Goal: Task Accomplishment & Management: Complete application form

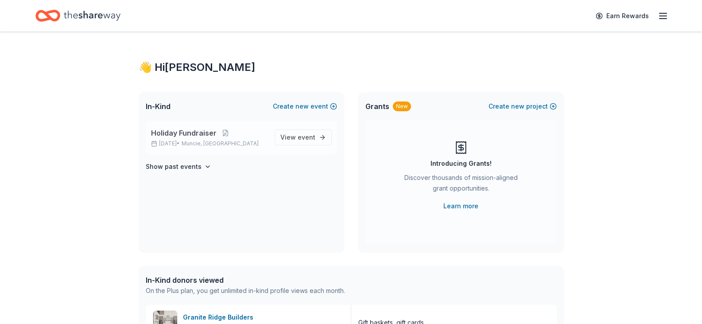
click at [248, 140] on p "Dec 15, 2025 • Muncie, IN" at bounding box center [209, 143] width 116 height 7
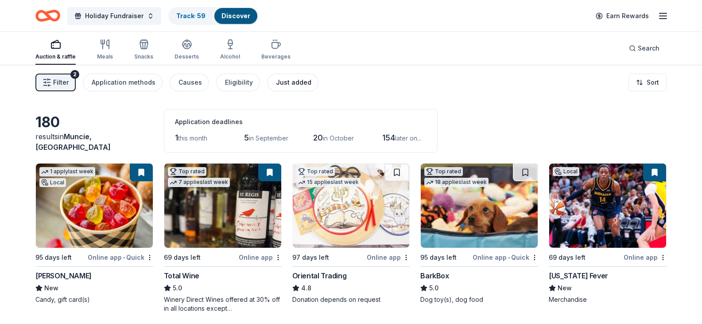
click at [279, 82] on div "Just added" at bounding box center [293, 82] width 35 height 11
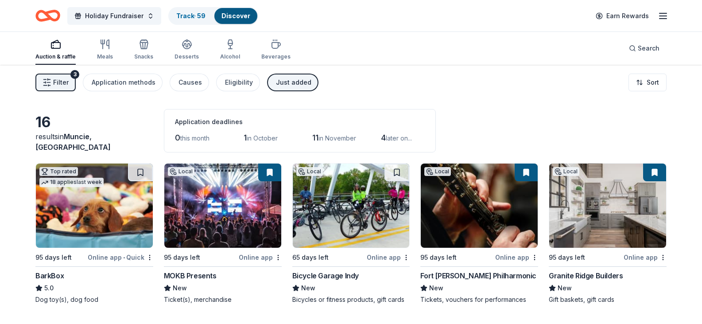
click at [63, 55] on div "Auction & raffle" at bounding box center [55, 56] width 40 height 7
click at [59, 81] on span "Filter" at bounding box center [61, 82] width 16 height 11
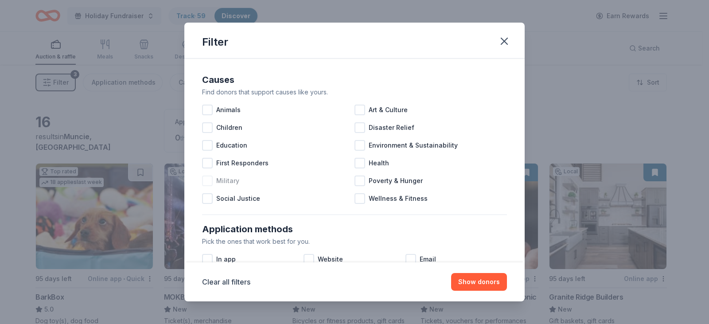
click at [208, 181] on div at bounding box center [207, 180] width 11 height 11
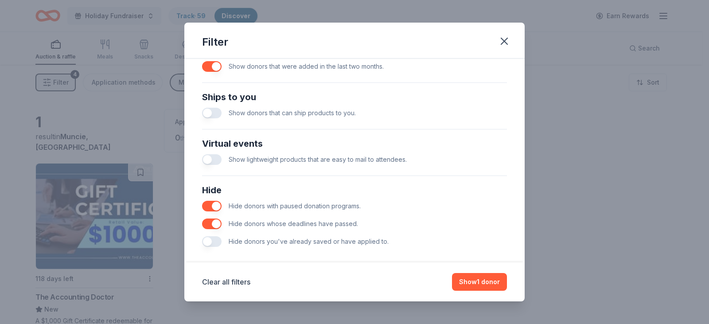
scroll to position [380, 0]
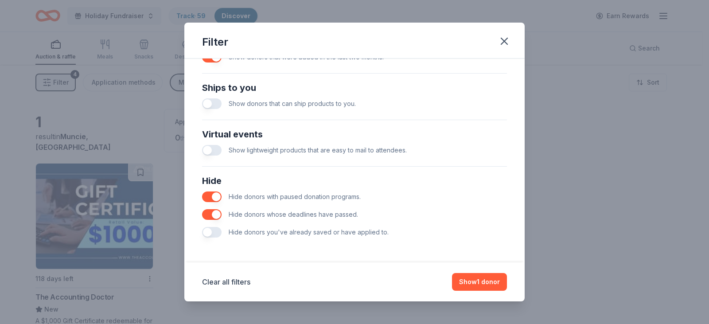
click at [213, 233] on button "button" at bounding box center [211, 232] width 19 height 11
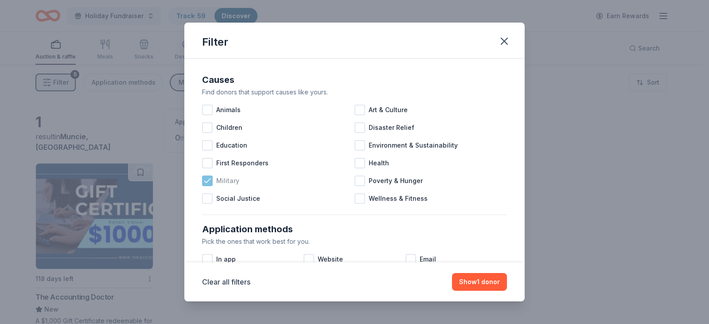
click at [209, 178] on icon at bounding box center [207, 180] width 9 height 9
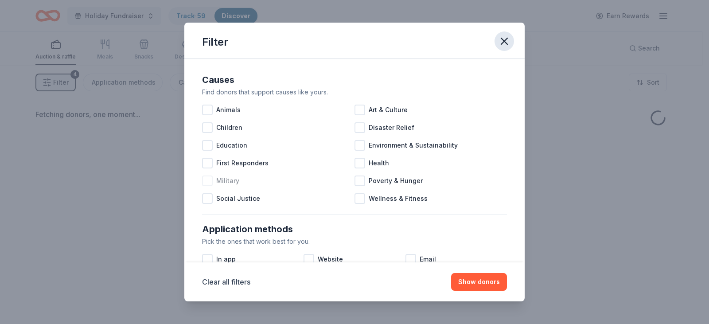
click at [508, 41] on icon "button" at bounding box center [504, 41] width 12 height 12
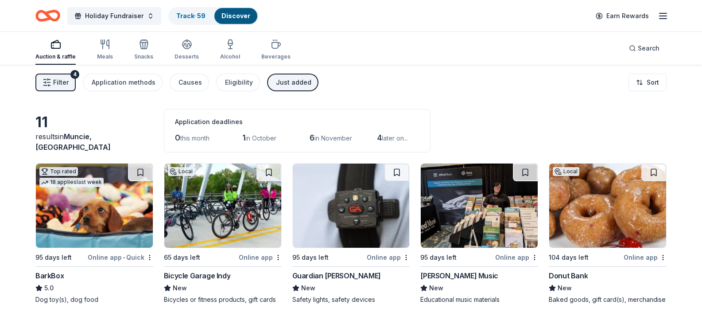
click at [61, 81] on span "Filter" at bounding box center [61, 82] width 16 height 11
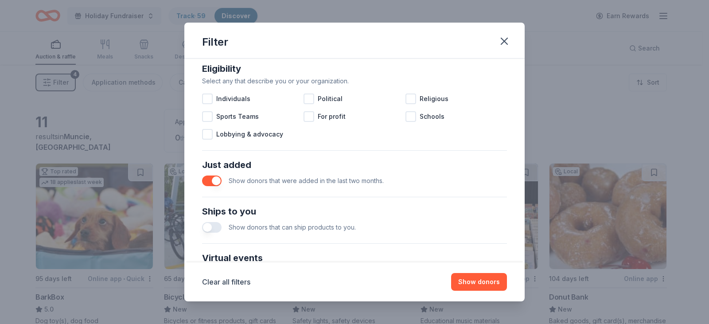
scroll to position [354, 0]
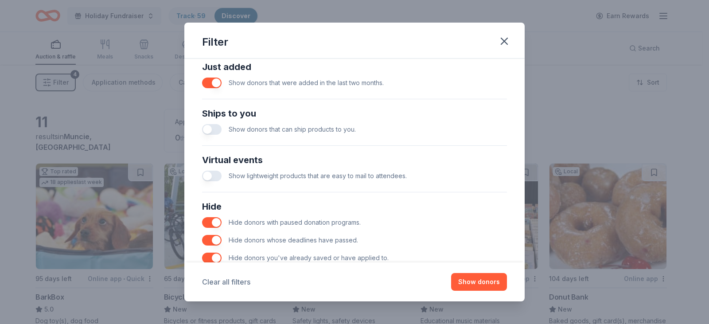
click at [222, 280] on button "Clear all filters" at bounding box center [226, 281] width 48 height 11
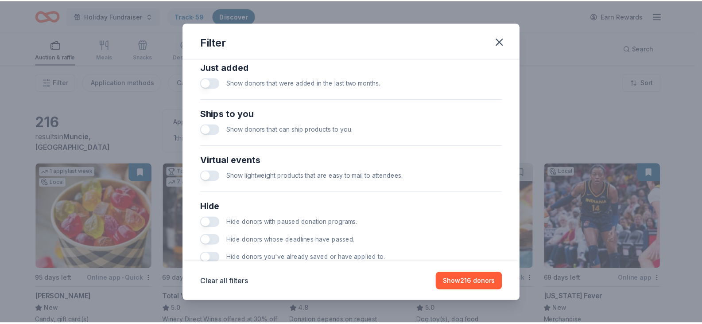
scroll to position [380, 0]
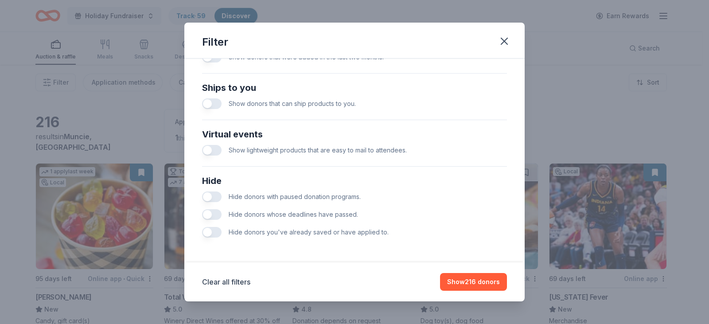
click at [210, 231] on button "button" at bounding box center [211, 232] width 19 height 11
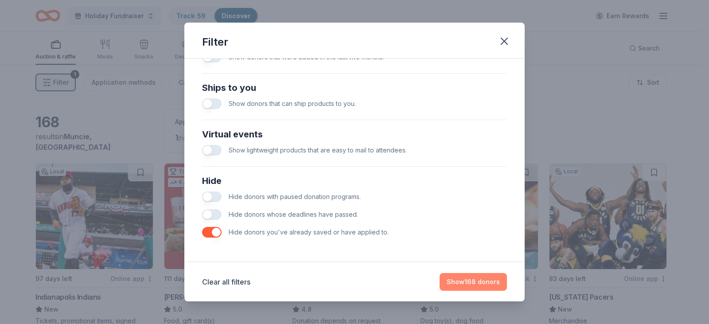
click at [456, 280] on button "Show 168 donors" at bounding box center [472, 282] width 67 height 18
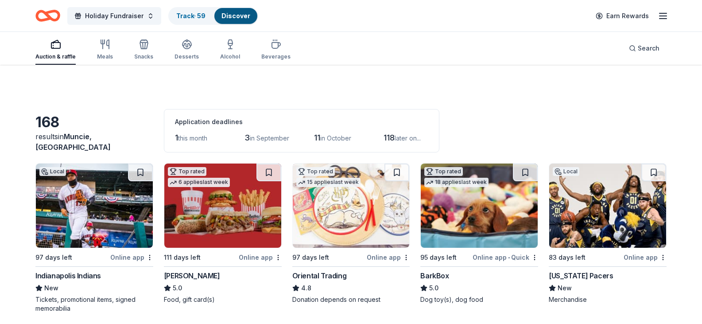
scroll to position [44, 0]
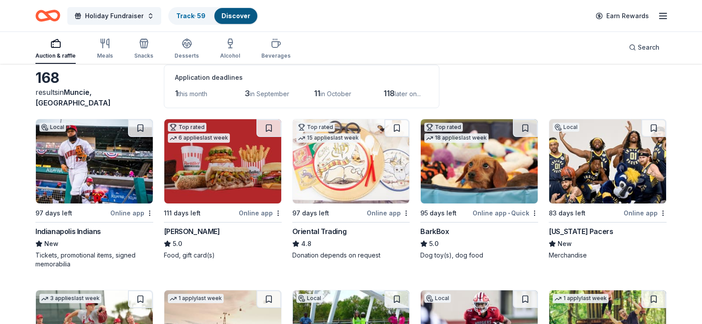
click at [610, 181] on img at bounding box center [607, 161] width 117 height 84
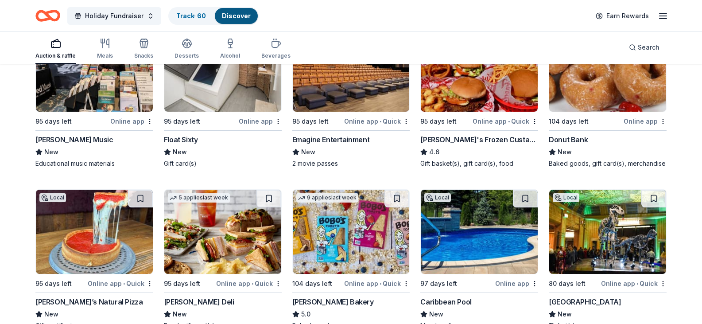
scroll to position [664, 0]
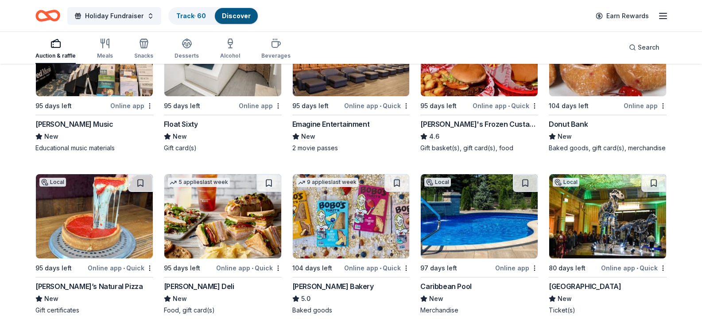
click at [221, 96] on img at bounding box center [222, 54] width 117 height 84
click at [346, 96] on img at bounding box center [351, 54] width 117 height 84
click at [392, 30] on button at bounding box center [396, 21] width 25 height 18
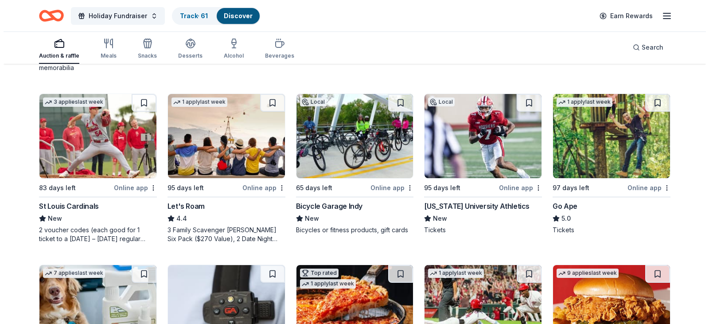
scroll to position [0, 0]
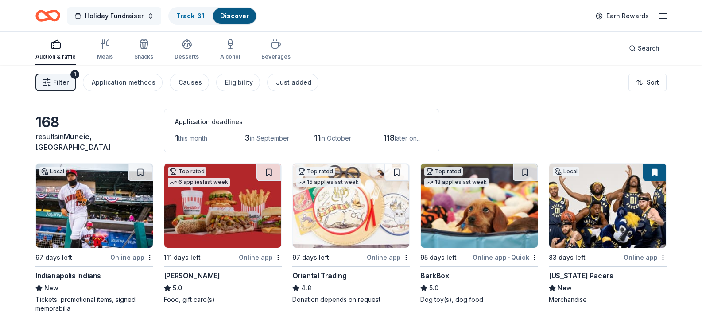
click at [147, 15] on button "Holiday Fundraiser" at bounding box center [114, 16] width 94 height 18
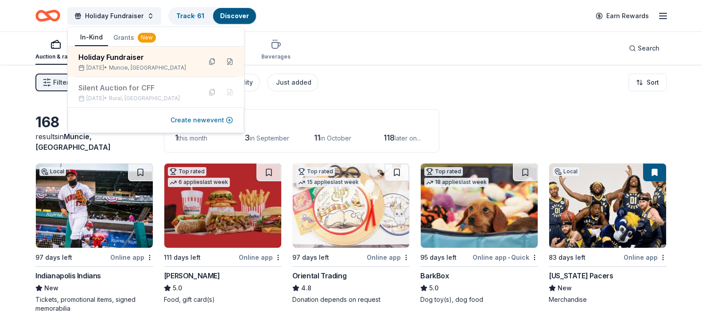
drag, startPoint x: 188, startPoint y: 119, endPoint x: 193, endPoint y: 122, distance: 5.8
click at [188, 120] on button "Create new event" at bounding box center [202, 120] width 62 height 11
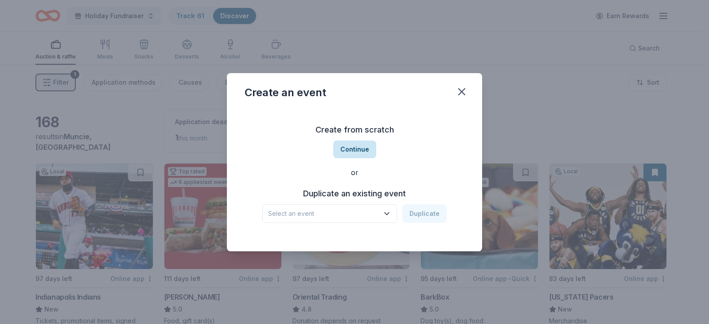
click at [355, 151] on button "Continue" at bounding box center [354, 149] width 43 height 18
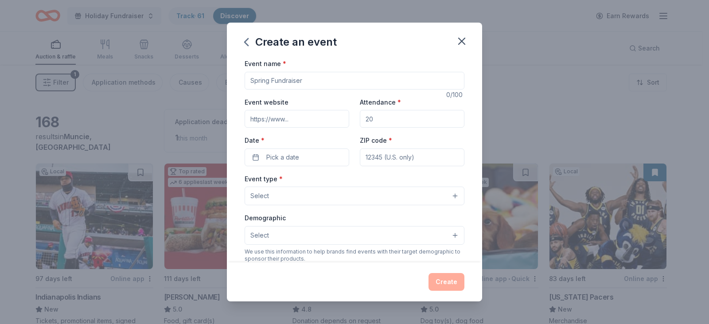
click at [284, 81] on input "Event name *" at bounding box center [354, 81] width 220 height 18
type input "Golf Tournament"
drag, startPoint x: 382, startPoint y: 120, endPoint x: 344, endPoint y: 120, distance: 38.1
click at [345, 120] on div "Event website Attendance * Date * Pick a date ZIP code *" at bounding box center [354, 132] width 220 height 70
type input "250"
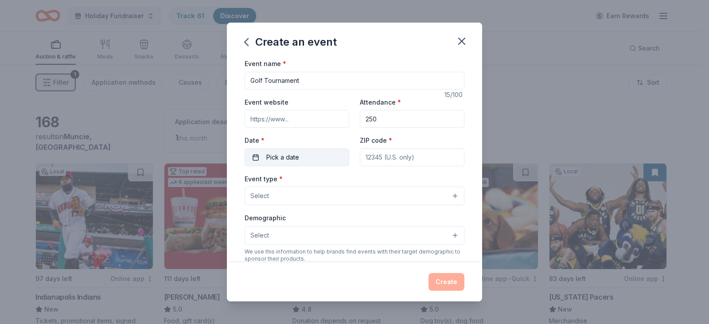
click at [301, 158] on button "Pick a date" at bounding box center [296, 157] width 105 height 18
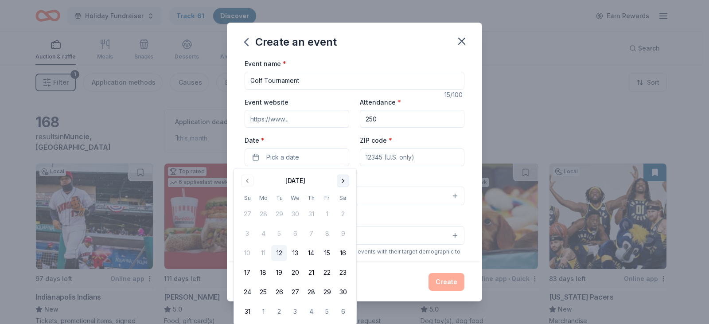
click at [342, 181] on button "Go to next month" at bounding box center [343, 180] width 12 height 12
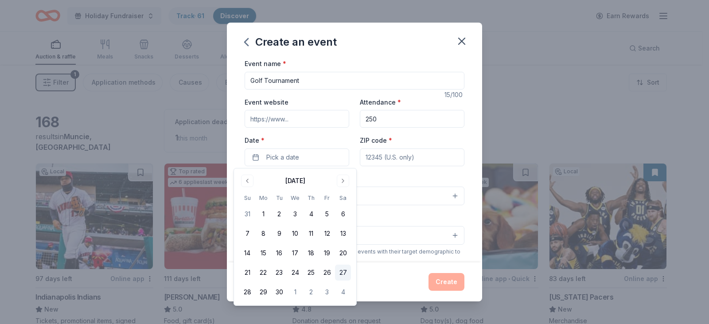
click at [340, 268] on button "27" at bounding box center [343, 272] width 16 height 16
click at [372, 158] on input "ZIP code *" at bounding box center [412, 157] width 105 height 18
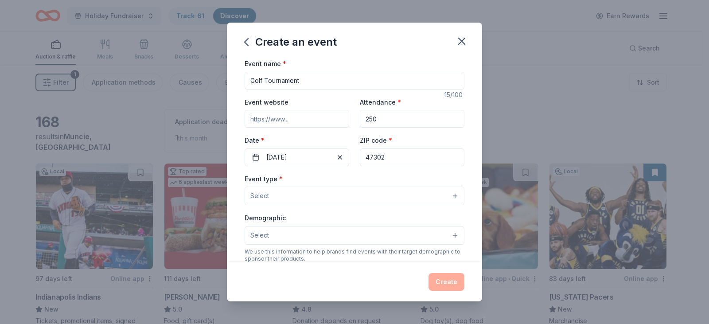
type input "47302"
click at [353, 197] on button "Select" at bounding box center [354, 195] width 220 height 19
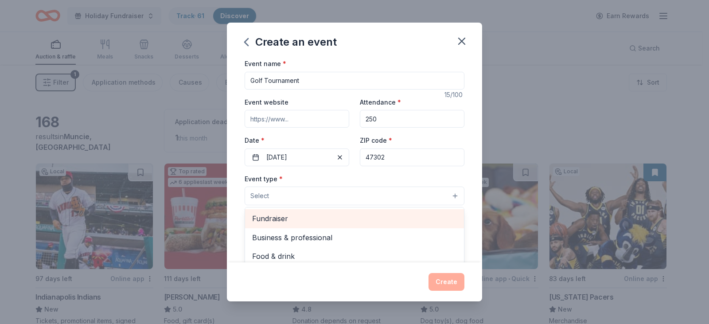
click at [321, 217] on span "Fundraiser" at bounding box center [354, 219] width 205 height 12
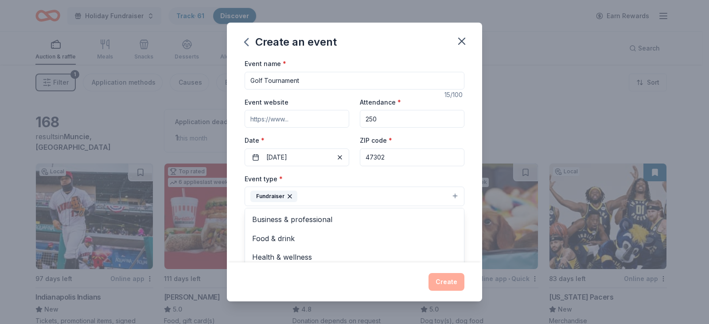
click at [345, 176] on div "Event type * Fundraiser Business & professional Food & drink Health & wellness …" at bounding box center [354, 189] width 220 height 33
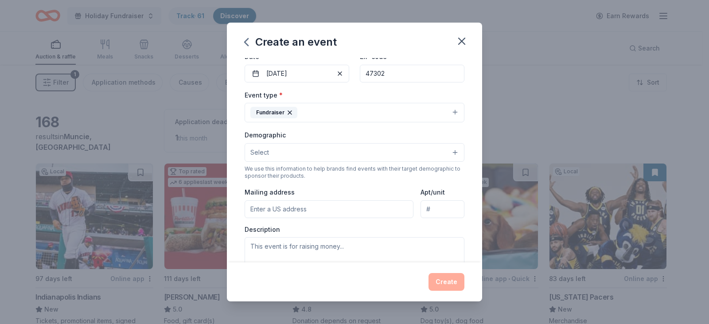
scroll to position [89, 0]
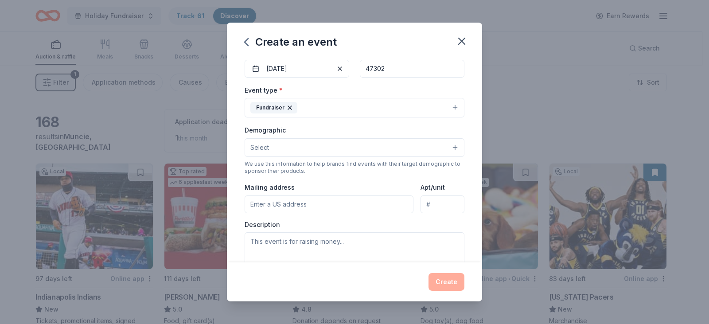
click at [375, 147] on button "Select" at bounding box center [354, 147] width 220 height 19
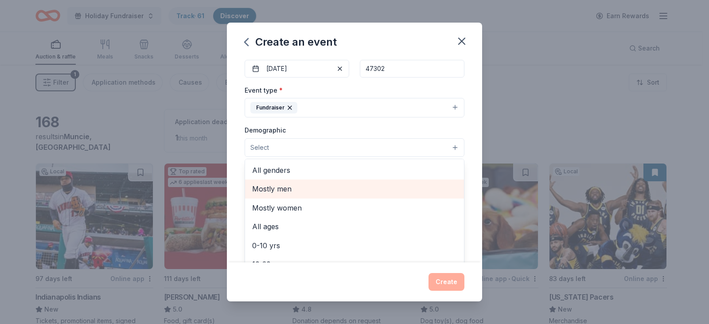
click at [298, 185] on span "Mostly men" at bounding box center [354, 189] width 205 height 12
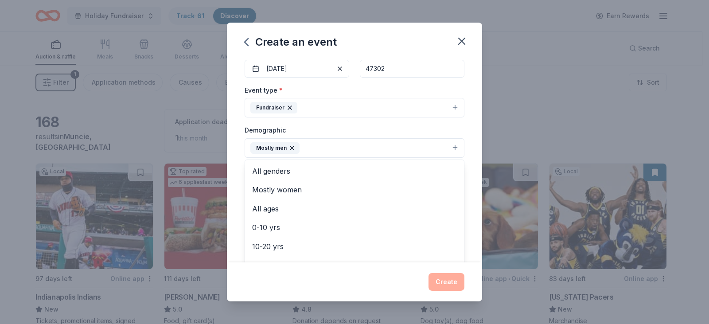
click at [341, 124] on div "Event type * Fundraiser Demographic Mostly men All genders Mostly women All age…" at bounding box center [354, 179] width 220 height 188
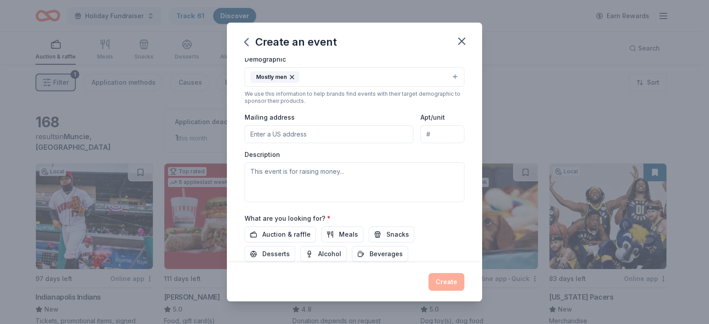
scroll to position [177, 0]
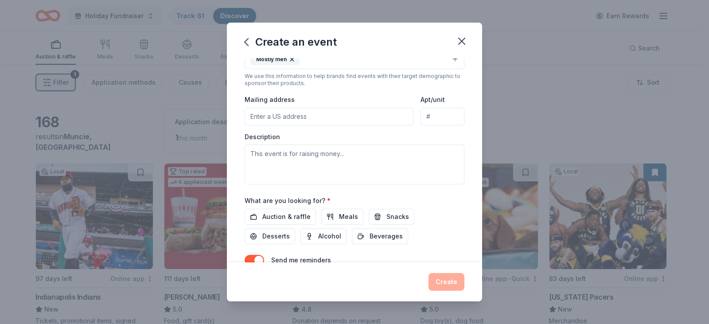
click at [290, 116] on input "Mailing address" at bounding box center [328, 117] width 169 height 18
type input "606 East 7th Street, Muncie, IN, 47302"
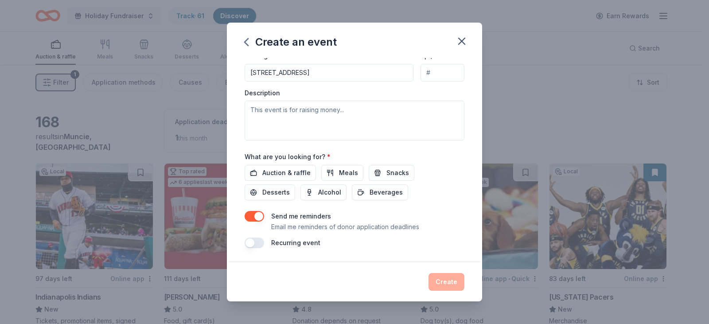
click at [256, 218] on button "button" at bounding box center [253, 216] width 19 height 11
click at [291, 174] on span "Auction & raffle" at bounding box center [286, 172] width 48 height 11
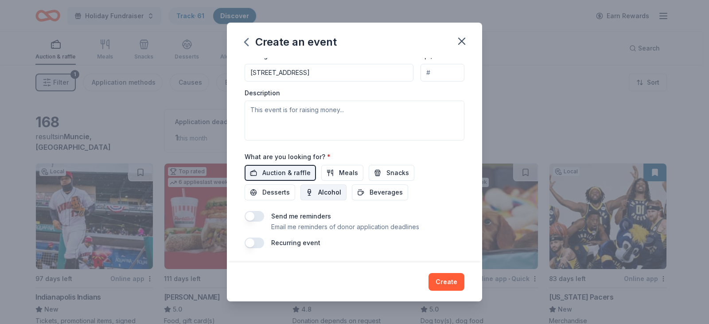
click at [314, 192] on button "Alcohol" at bounding box center [323, 192] width 46 height 16
click at [436, 282] on button "Create" at bounding box center [446, 282] width 36 height 18
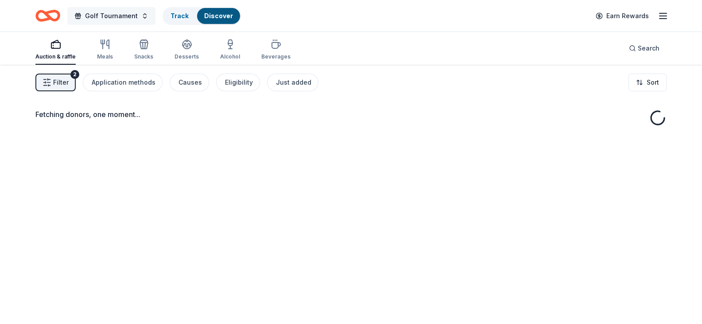
click at [117, 19] on span "Golf Tournament" at bounding box center [111, 16] width 53 height 11
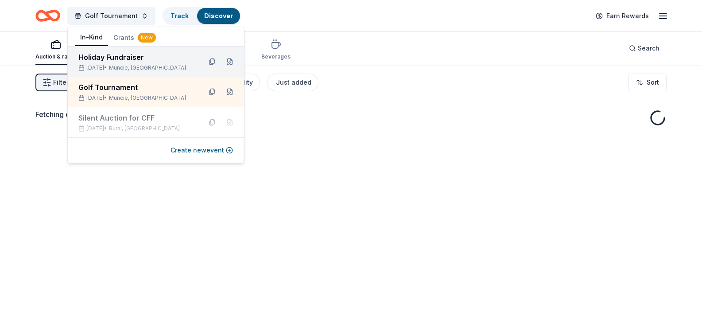
click at [130, 60] on div "Holiday Fundraiser" at bounding box center [136, 57] width 116 height 11
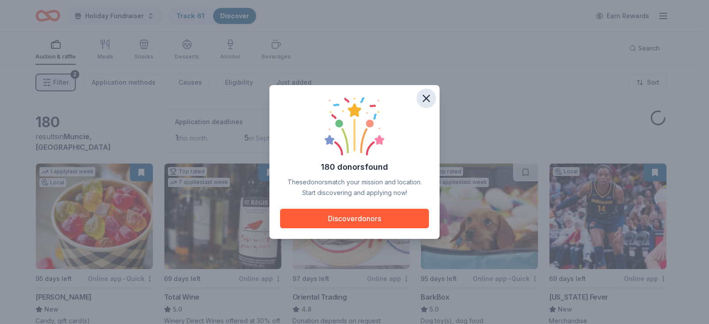
click at [428, 100] on icon "button" at bounding box center [426, 98] width 6 height 6
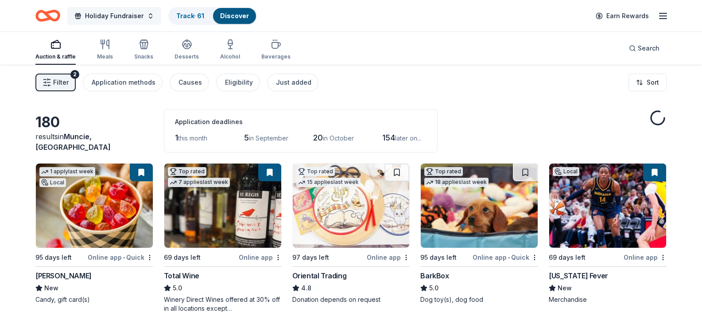
click at [138, 19] on span "Holiday Fundraiser" at bounding box center [114, 16] width 58 height 11
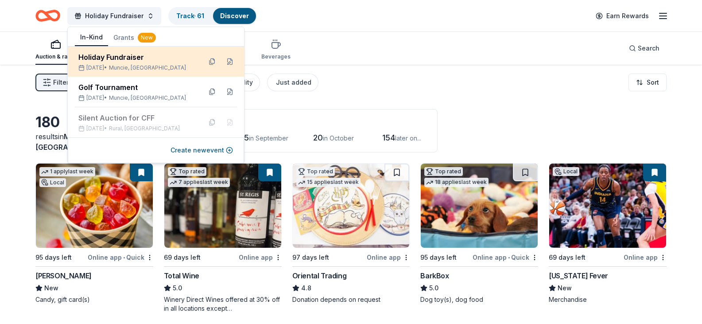
click at [125, 61] on div "Holiday Fundraiser" at bounding box center [136, 57] width 116 height 11
click at [185, 64] on div "Dec 15, 2025 • Muncie, IN" at bounding box center [136, 67] width 116 height 7
click at [151, 62] on div "Holiday Fundraiser" at bounding box center [136, 57] width 116 height 11
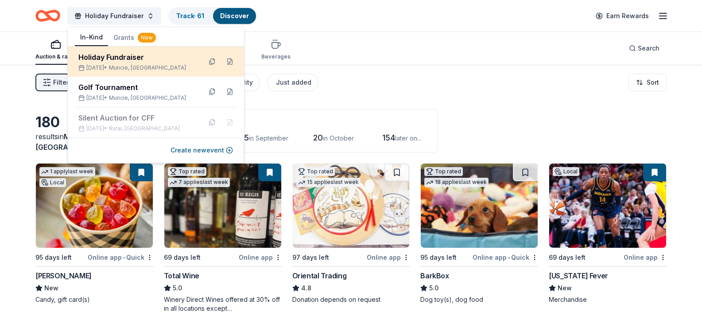
click at [180, 62] on div "Holiday Fundraiser" at bounding box center [136, 57] width 116 height 11
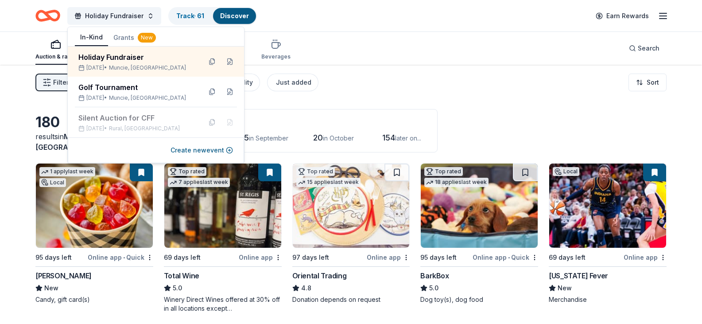
click at [345, 21] on div "Holiday Fundraiser Track · 61 Discover Earn Rewards" at bounding box center [350, 15] width 631 height 21
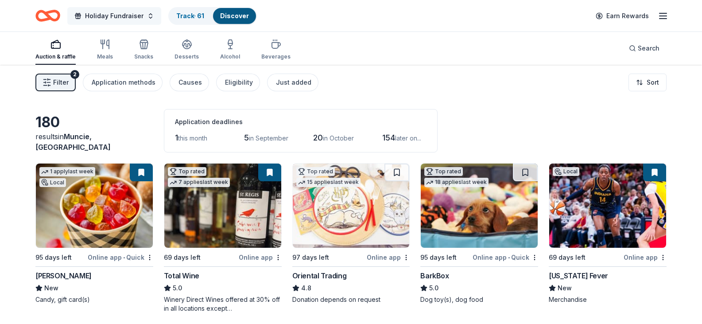
click at [95, 14] on span "Holiday Fundraiser" at bounding box center [114, 16] width 58 height 11
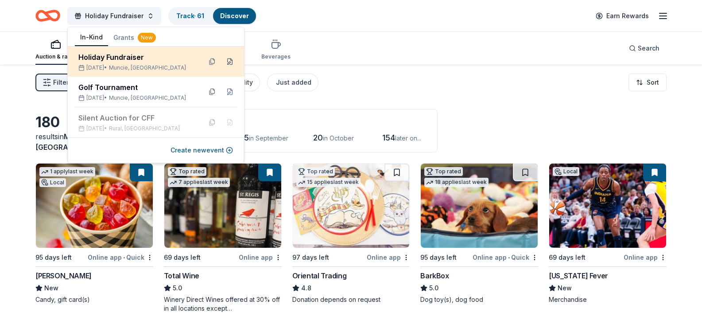
click at [230, 61] on button at bounding box center [230, 61] width 14 height 14
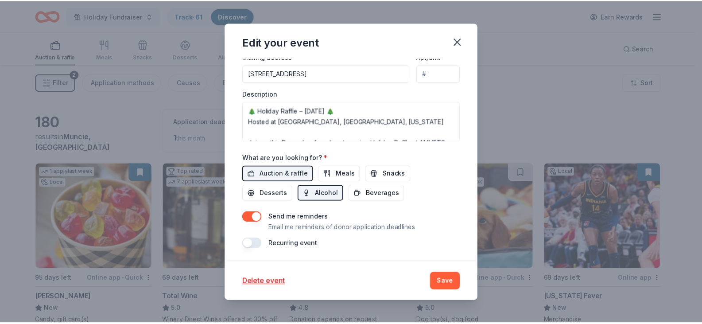
scroll to position [276, 0]
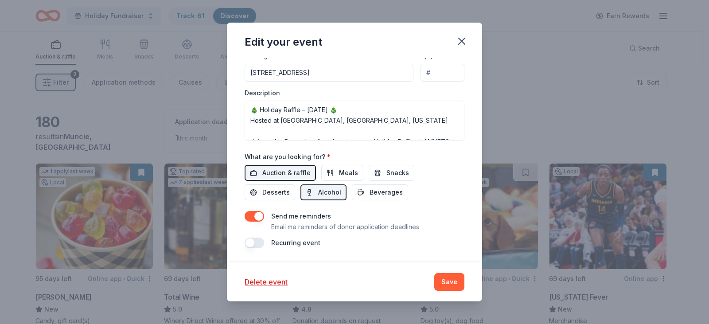
click at [253, 216] on button "button" at bounding box center [253, 216] width 19 height 11
click at [454, 281] on button "Save" at bounding box center [449, 282] width 30 height 18
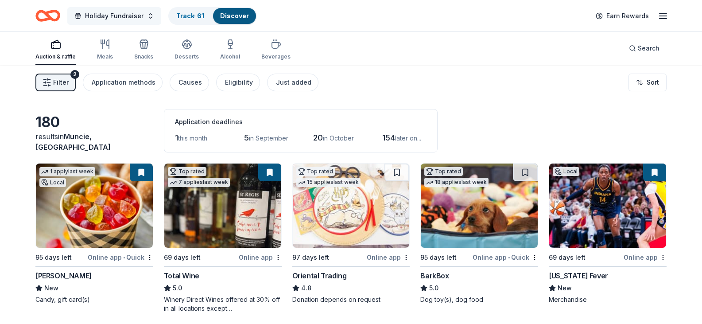
click at [128, 19] on span "Holiday Fundraiser" at bounding box center [114, 16] width 58 height 11
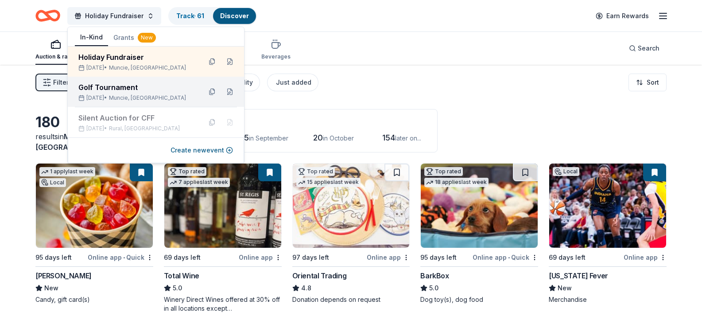
click at [120, 89] on div "Golf Tournament" at bounding box center [136, 87] width 116 height 11
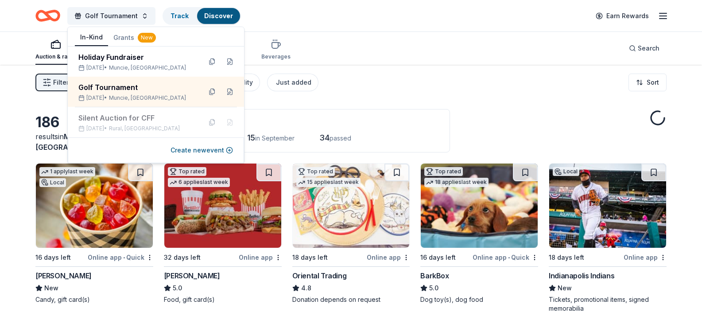
click at [353, 85] on div "Filter 2 Application methods Causes Eligibility Just added Sort" at bounding box center [351, 82] width 702 height 35
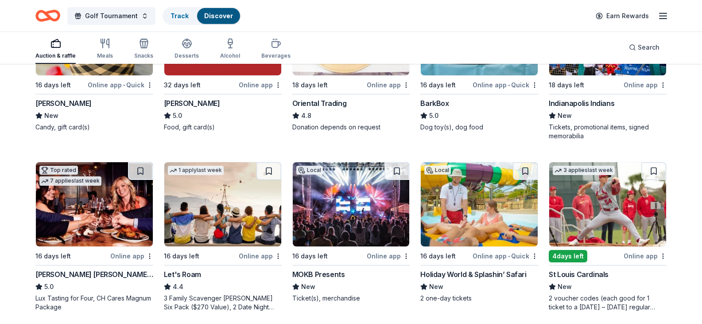
scroll to position [221, 0]
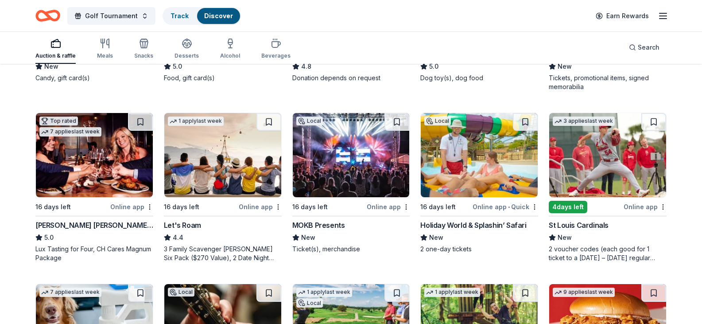
click at [109, 183] on img at bounding box center [94, 155] width 117 height 84
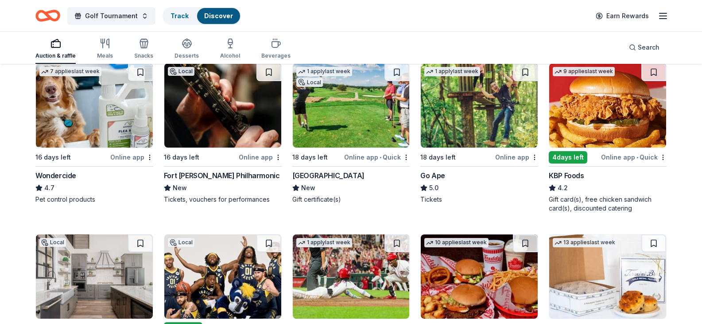
scroll to position [443, 0]
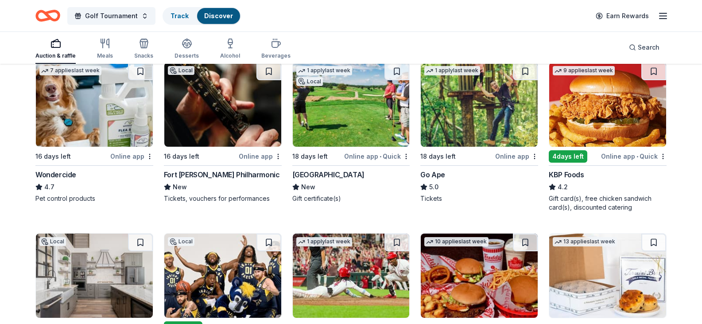
click at [365, 147] on img at bounding box center [351, 104] width 117 height 84
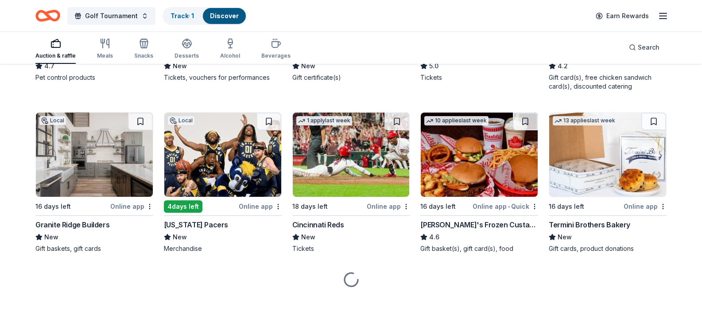
scroll to position [649, 0]
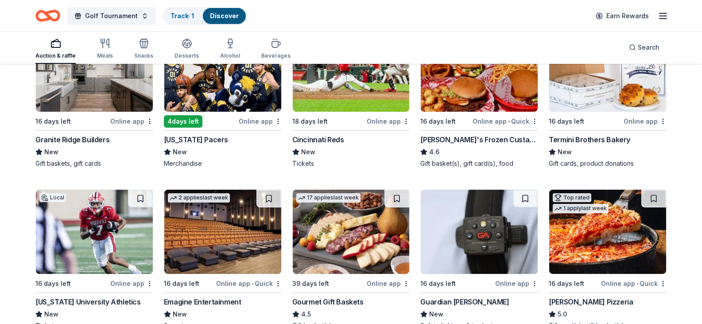
click at [598, 112] on img at bounding box center [607, 69] width 117 height 84
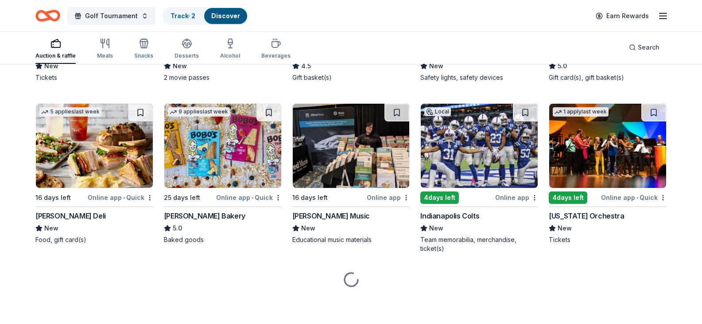
scroll to position [1024, 0]
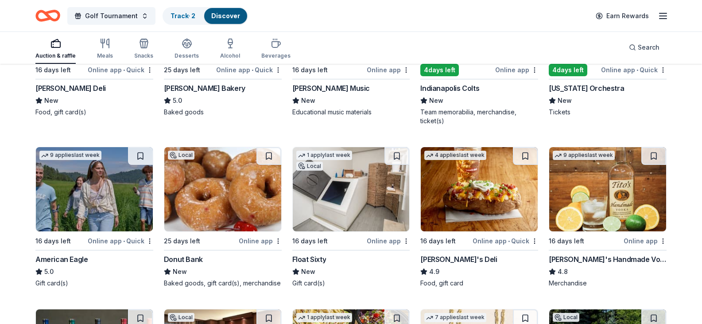
click at [97, 60] on img at bounding box center [94, 18] width 117 height 84
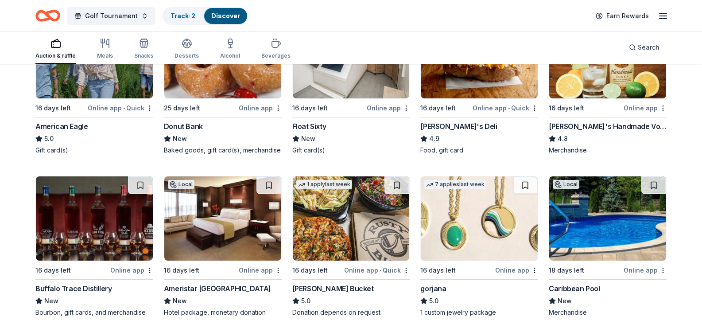
click at [599, 98] on img at bounding box center [607, 56] width 117 height 84
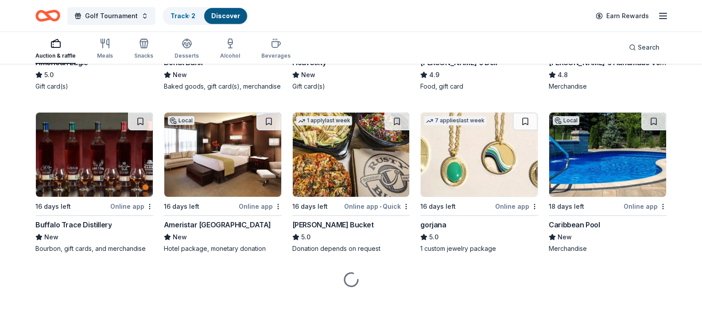
scroll to position [1379, 0]
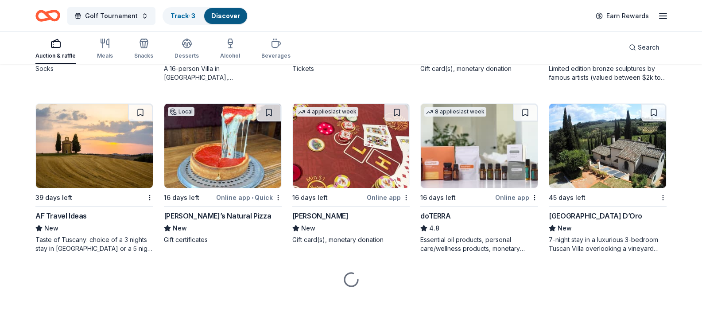
scroll to position [1954, 0]
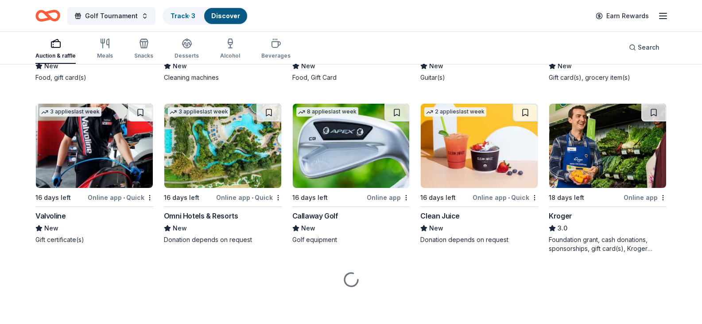
scroll to position [3992, 0]
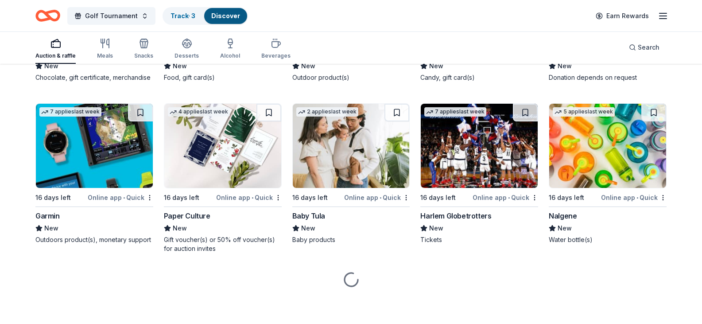
scroll to position [5749, 0]
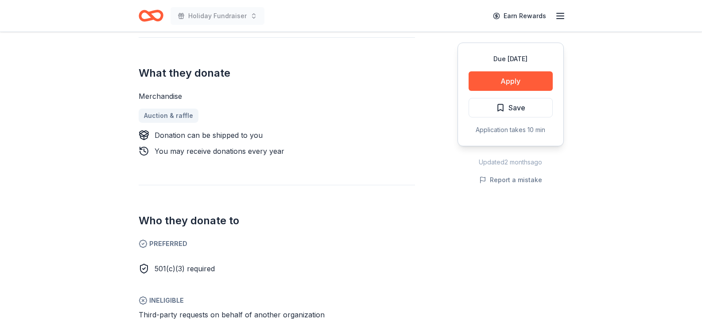
scroll to position [310, 0]
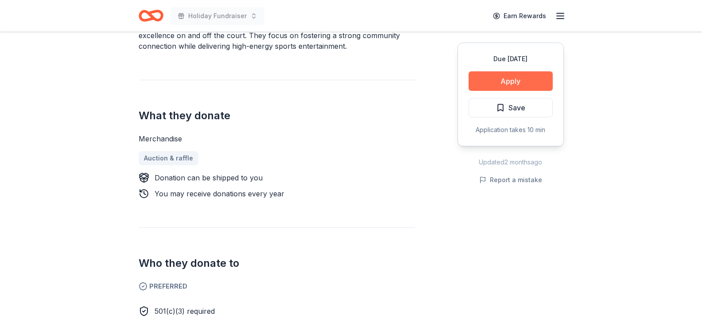
click at [502, 81] on button "Apply" at bounding box center [511, 80] width 84 height 19
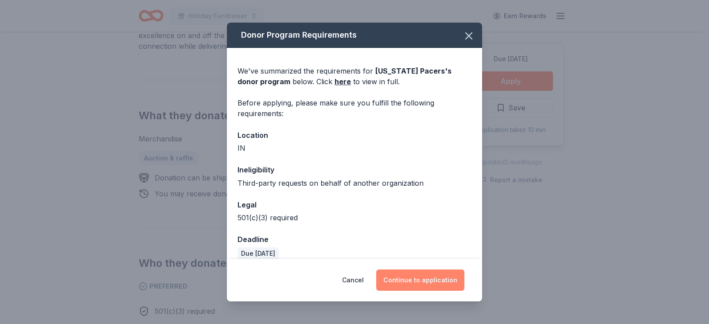
click at [421, 279] on button "Continue to application" at bounding box center [420, 279] width 88 height 21
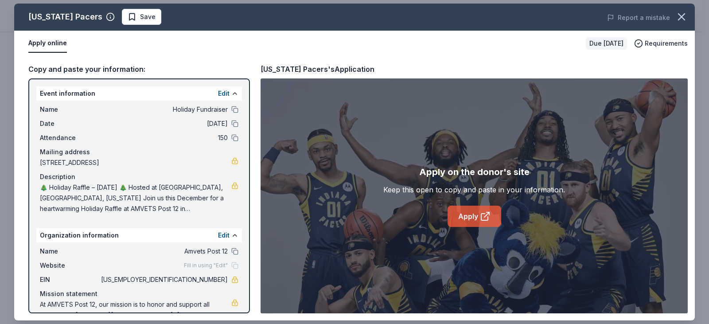
click at [485, 216] on icon at bounding box center [486, 214] width 5 height 5
click at [679, 18] on icon "button" at bounding box center [681, 17] width 12 height 12
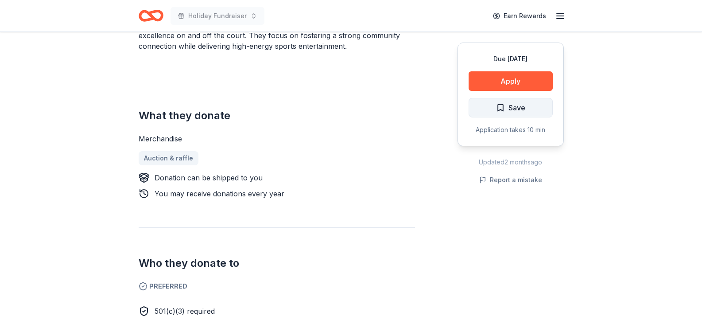
click at [503, 104] on span "Save" at bounding box center [510, 108] width 29 height 12
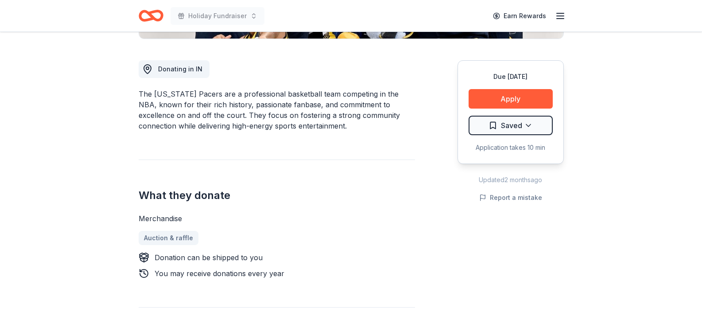
scroll to position [89, 0]
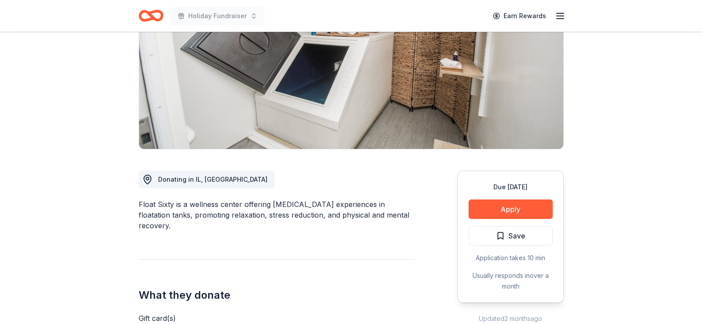
scroll to position [133, 0]
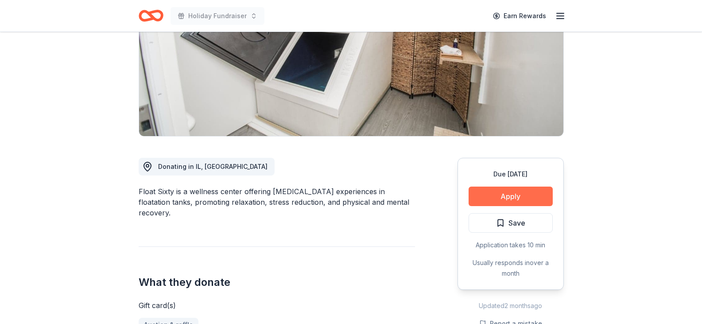
click at [508, 194] on button "Apply" at bounding box center [511, 195] width 84 height 19
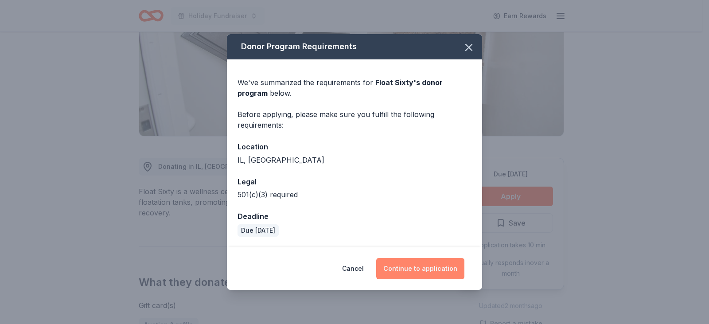
click at [410, 269] on button "Continue to application" at bounding box center [420, 268] width 88 height 21
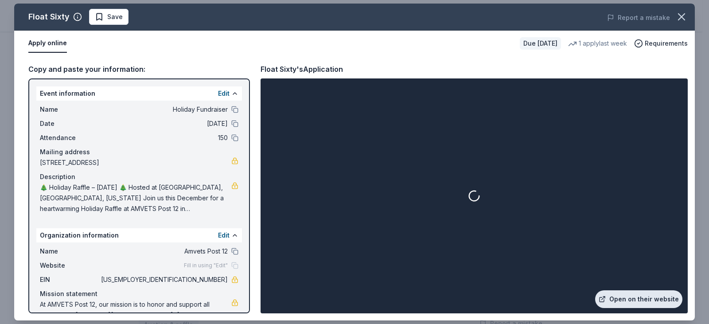
click at [624, 298] on link "Open on their website" at bounding box center [638, 299] width 87 height 18
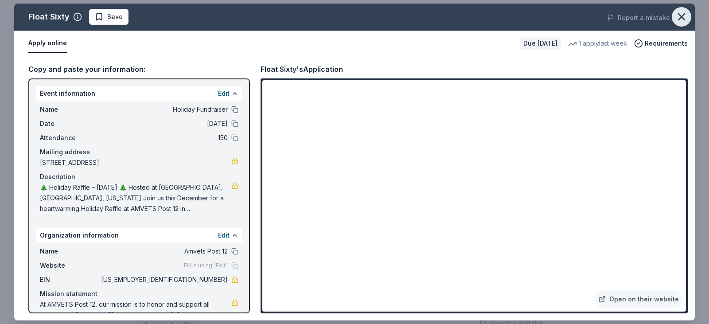
click at [675, 15] on icon "button" at bounding box center [681, 17] width 12 height 12
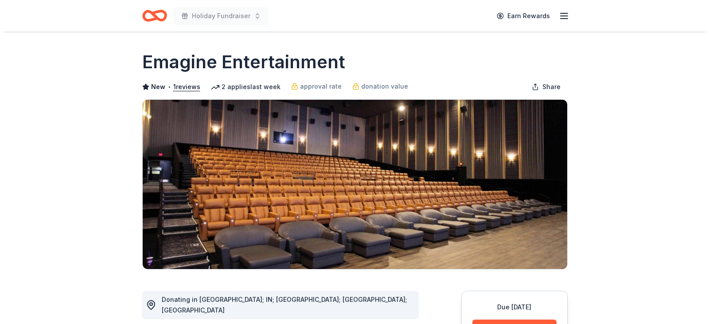
scroll to position [133, 0]
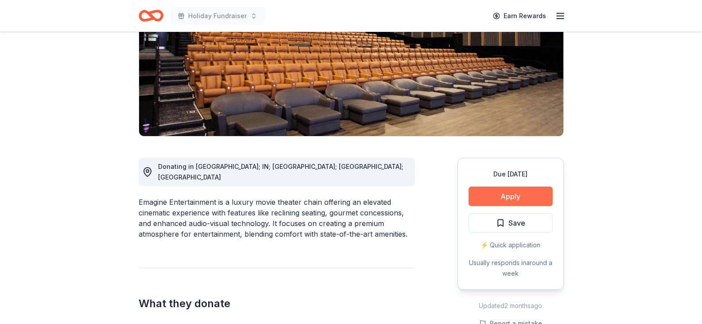
click at [506, 194] on button "Apply" at bounding box center [511, 195] width 84 height 19
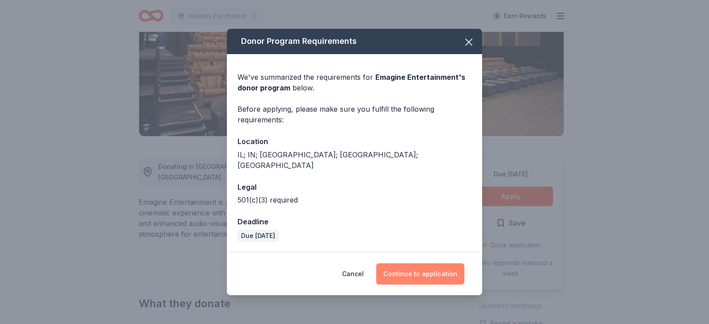
click at [423, 270] on button "Continue to application" at bounding box center [420, 273] width 88 height 21
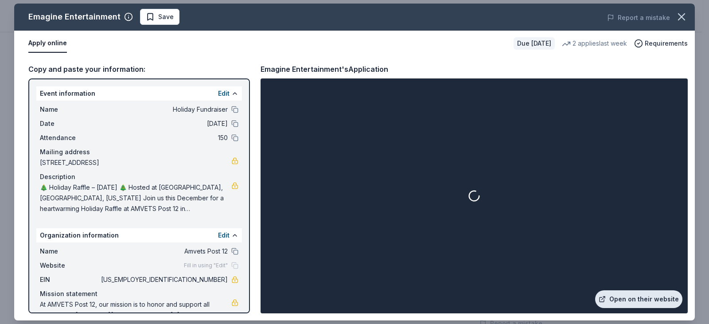
click at [622, 299] on link "Open on their website" at bounding box center [638, 299] width 87 height 18
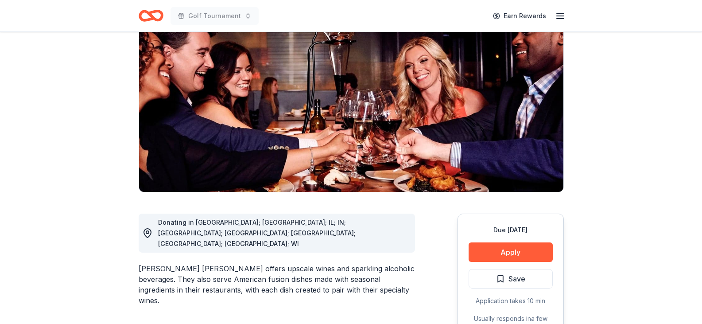
scroll to position [133, 0]
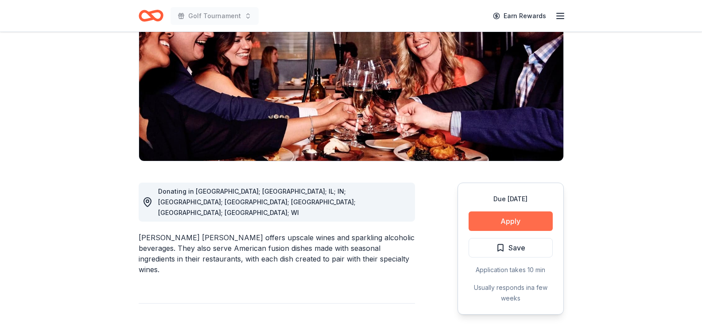
click at [521, 211] on button "Apply" at bounding box center [511, 220] width 84 height 19
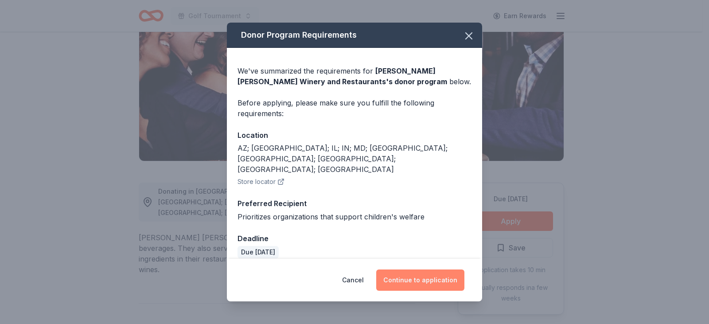
click at [422, 275] on button "Continue to application" at bounding box center [420, 279] width 88 height 21
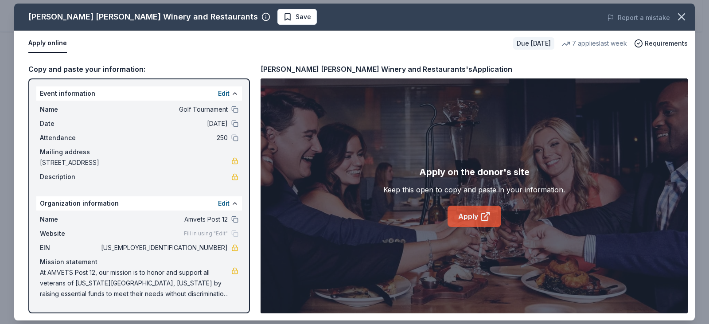
click at [472, 217] on link "Apply" at bounding box center [474, 215] width 54 height 21
click at [679, 16] on icon "button" at bounding box center [681, 17] width 12 height 12
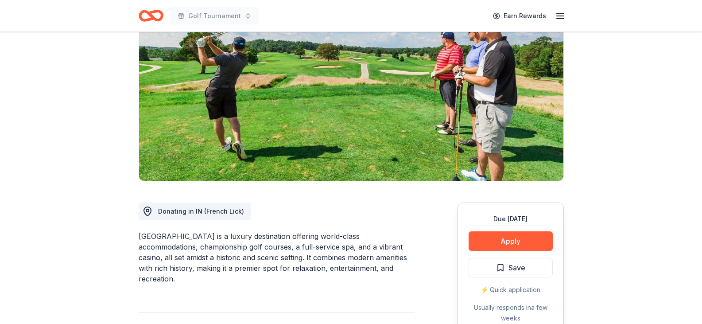
scroll to position [89, 0]
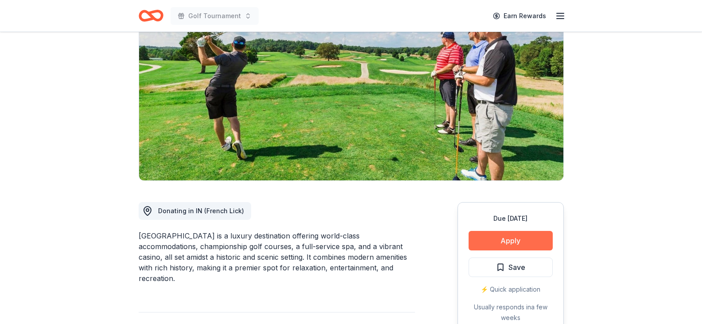
click at [516, 239] on button "Apply" at bounding box center [511, 240] width 84 height 19
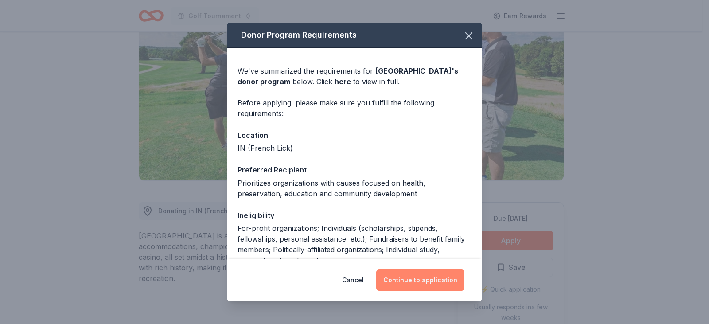
click at [432, 281] on button "Continue to application" at bounding box center [420, 279] width 88 height 21
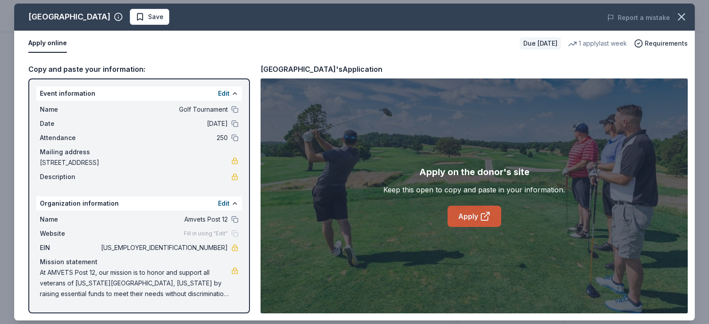
click at [467, 216] on link "Apply" at bounding box center [474, 215] width 54 height 21
click at [684, 18] on icon "button" at bounding box center [681, 17] width 12 height 12
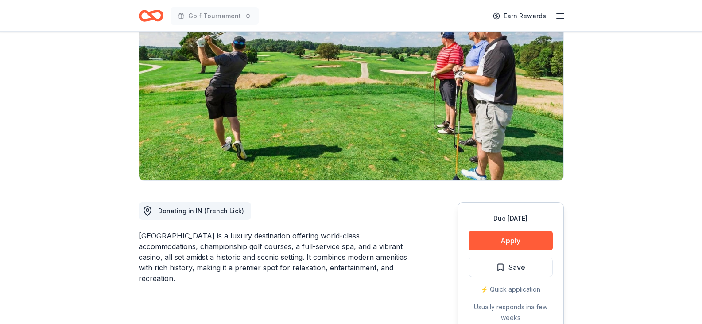
click at [499, 270] on span "Save" at bounding box center [510, 267] width 29 height 12
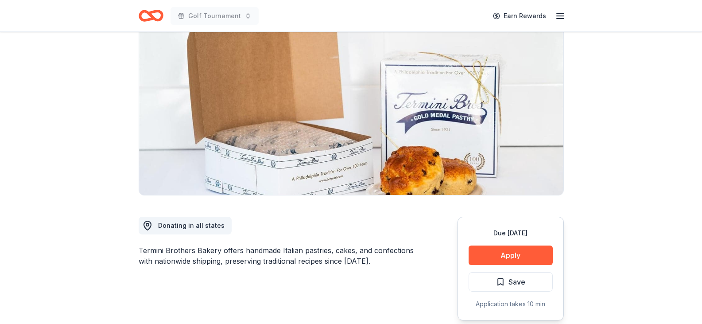
scroll to position [221, 0]
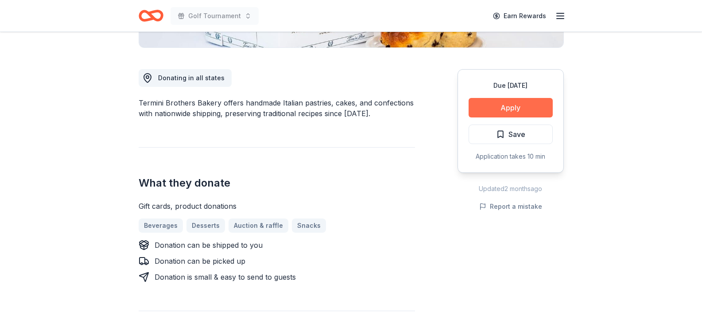
click at [513, 108] on button "Apply" at bounding box center [511, 107] width 84 height 19
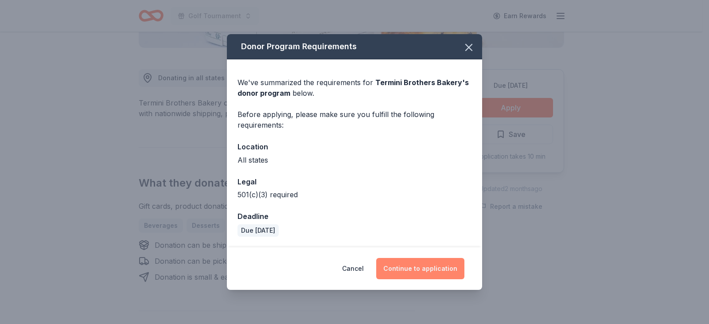
click at [410, 270] on button "Continue to application" at bounding box center [420, 268] width 88 height 21
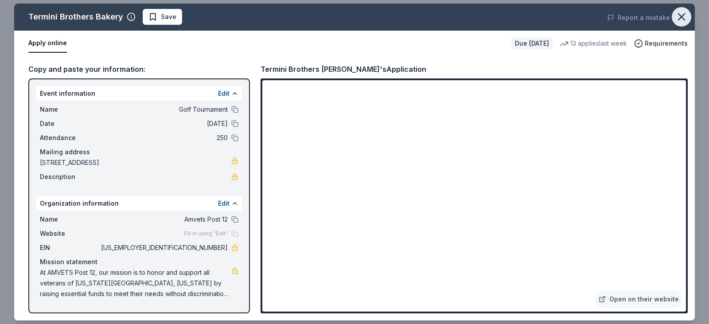
click at [678, 18] on icon "button" at bounding box center [681, 17] width 12 height 12
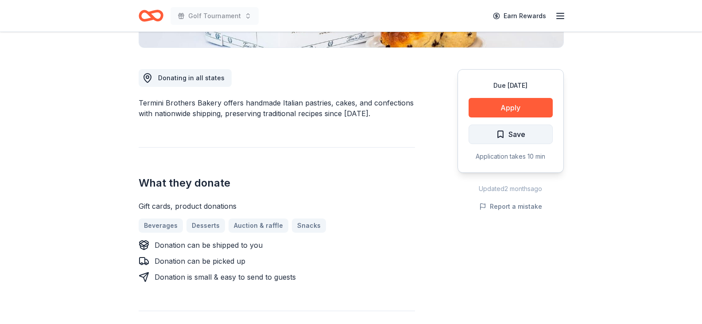
click at [502, 135] on span "Save" at bounding box center [510, 134] width 29 height 12
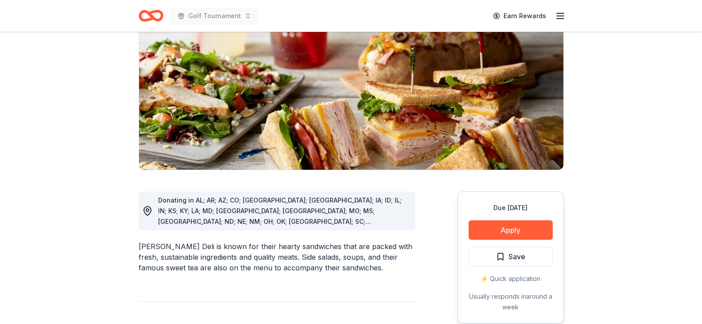
scroll to position [177, 0]
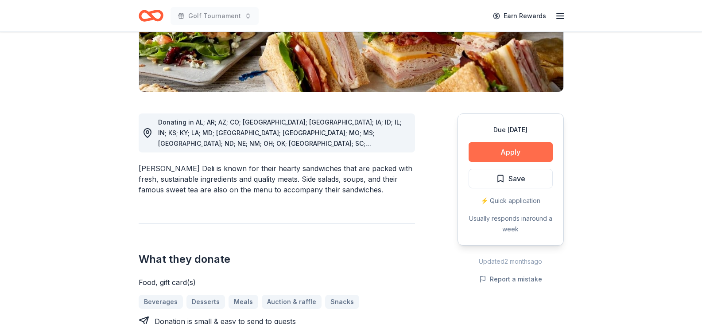
click at [519, 151] on button "Apply" at bounding box center [511, 151] width 84 height 19
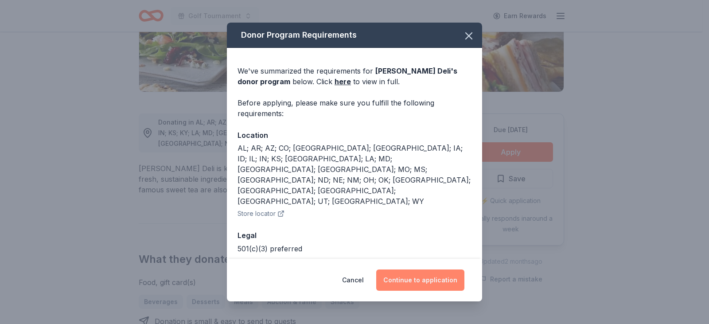
click at [434, 281] on button "Continue to application" at bounding box center [420, 279] width 88 height 21
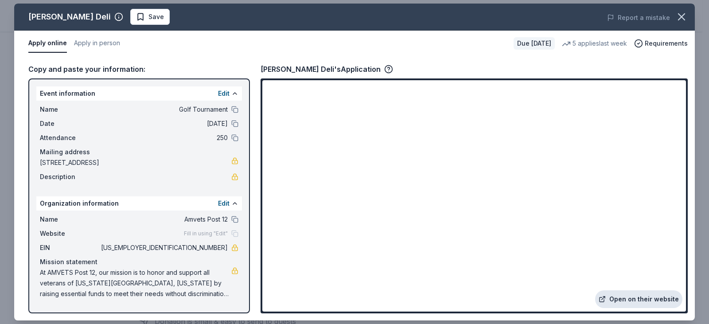
click at [623, 297] on link "Open on their website" at bounding box center [638, 299] width 87 height 18
click at [677, 16] on icon "button" at bounding box center [681, 17] width 12 height 12
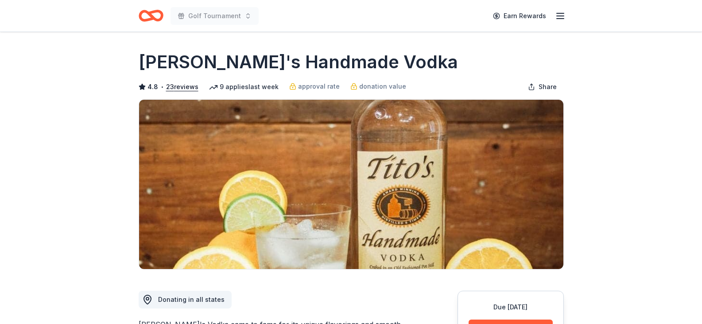
scroll to position [177, 0]
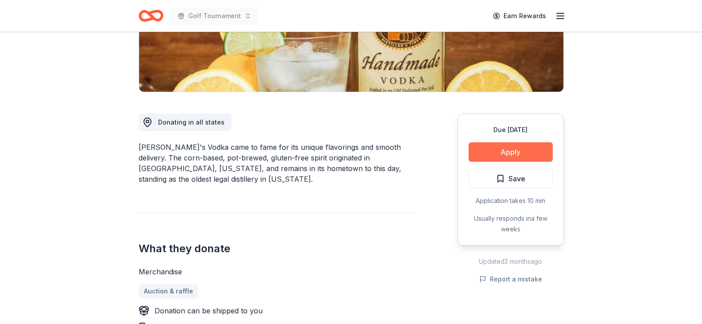
click at [508, 153] on button "Apply" at bounding box center [511, 151] width 84 height 19
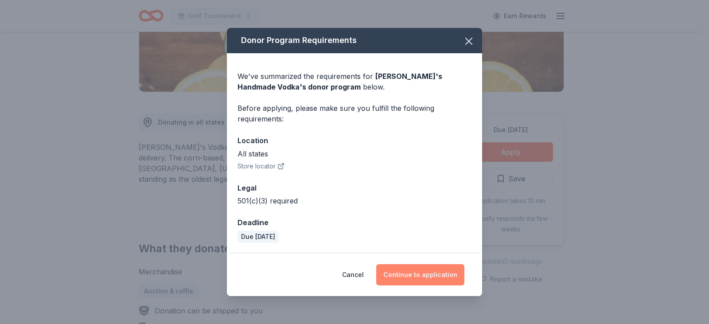
click at [425, 275] on button "Continue to application" at bounding box center [420, 274] width 88 height 21
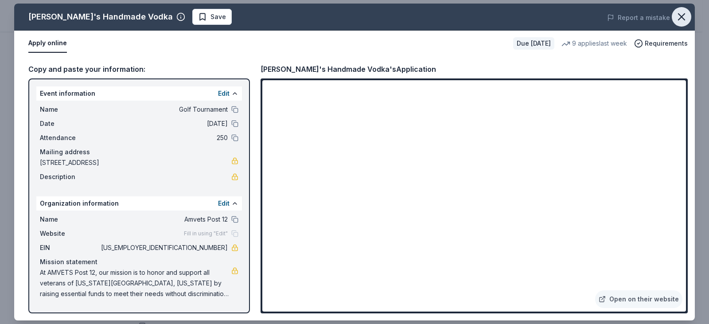
click at [684, 19] on icon "button" at bounding box center [681, 17] width 12 height 12
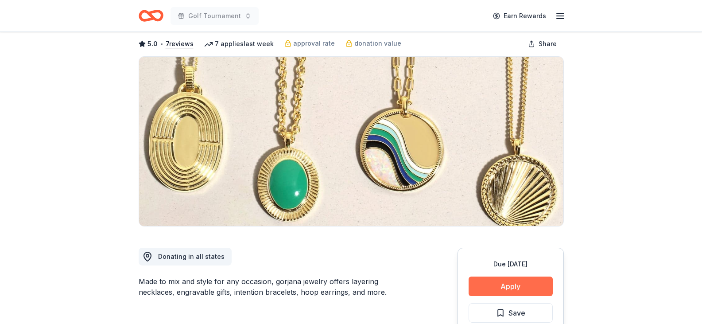
scroll to position [133, 0]
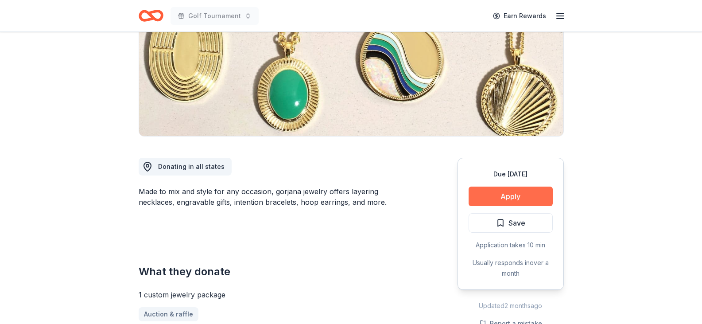
click at [504, 194] on button "Apply" at bounding box center [511, 195] width 84 height 19
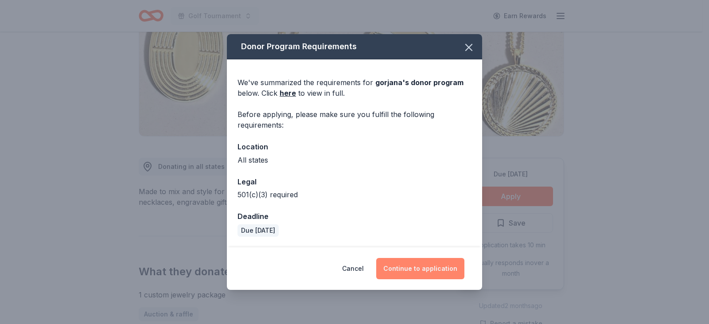
click at [413, 270] on button "Continue to application" at bounding box center [420, 268] width 88 height 21
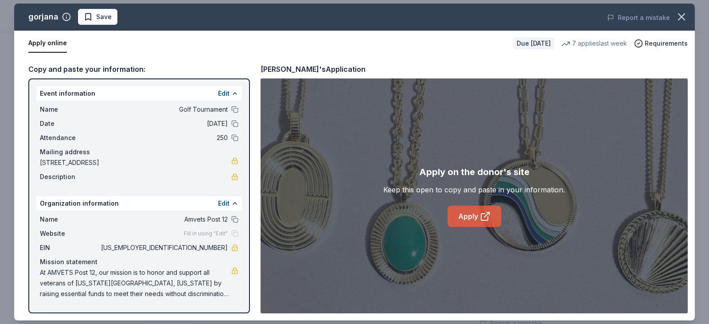
click at [474, 214] on link "Apply" at bounding box center [474, 215] width 54 height 21
click at [680, 16] on icon "button" at bounding box center [681, 17] width 6 height 6
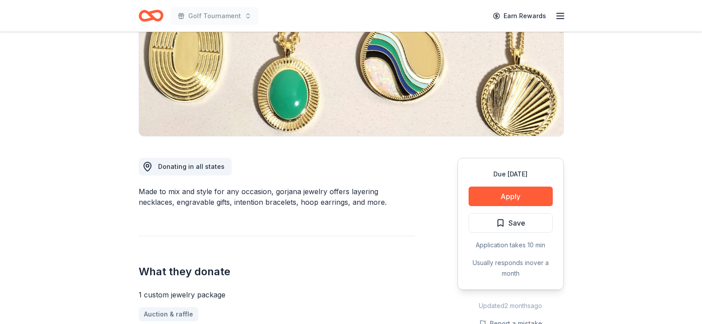
drag, startPoint x: 505, startPoint y: 221, endPoint x: 511, endPoint y: 220, distance: 6.3
click at [505, 221] on span "Save" at bounding box center [510, 223] width 29 height 12
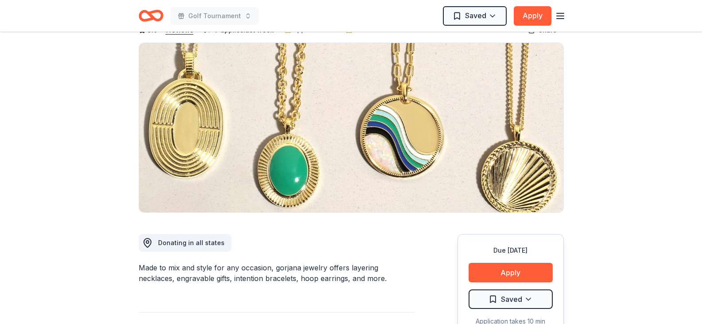
scroll to position [0, 0]
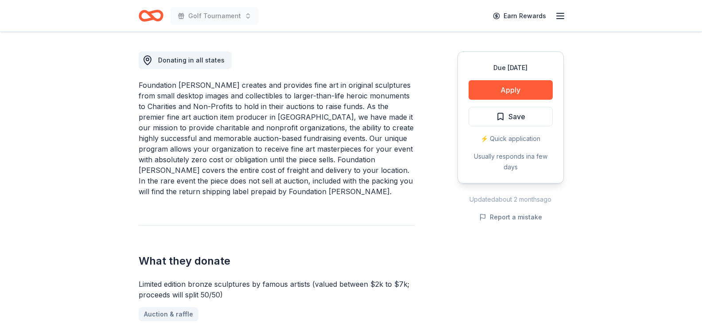
scroll to position [221, 0]
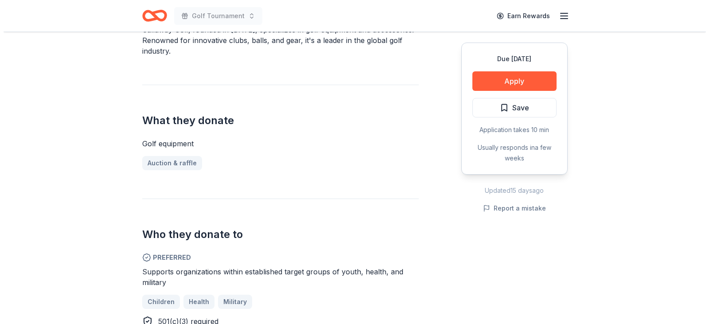
scroll to position [310, 0]
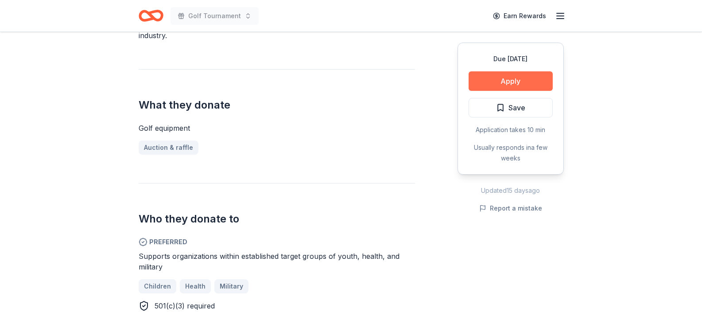
click at [509, 81] on button "Apply" at bounding box center [511, 80] width 84 height 19
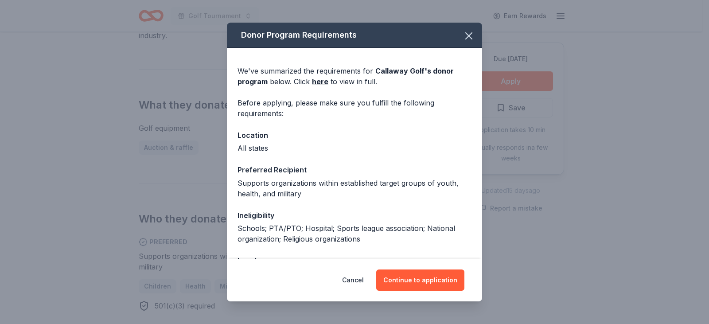
drag, startPoint x: 412, startPoint y: 279, endPoint x: 522, endPoint y: 310, distance: 113.7
click at [415, 279] on button "Continue to application" at bounding box center [420, 279] width 88 height 21
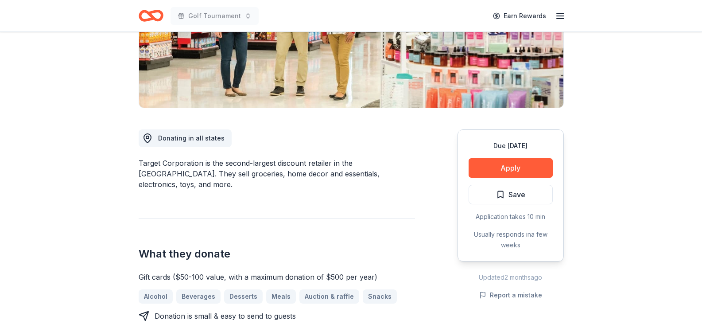
scroll to position [177, 0]
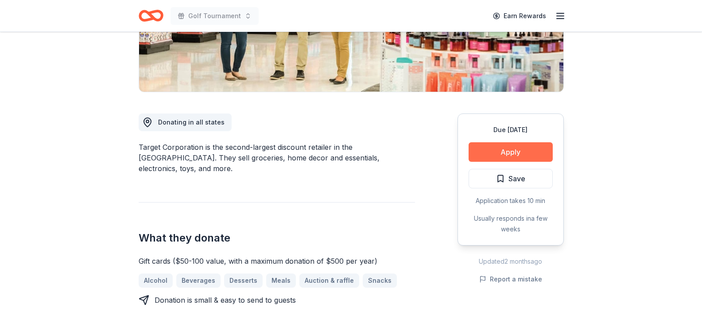
click at [513, 152] on button "Apply" at bounding box center [511, 151] width 84 height 19
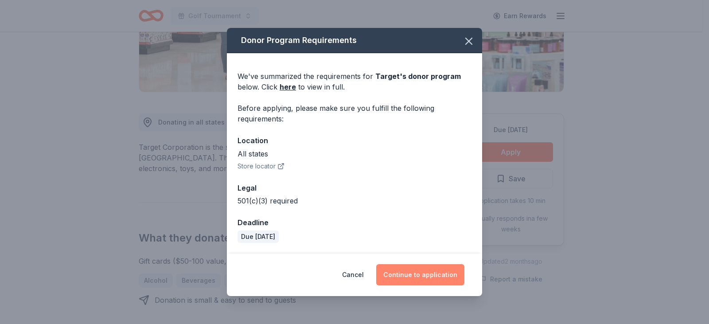
click at [411, 273] on button "Continue to application" at bounding box center [420, 274] width 88 height 21
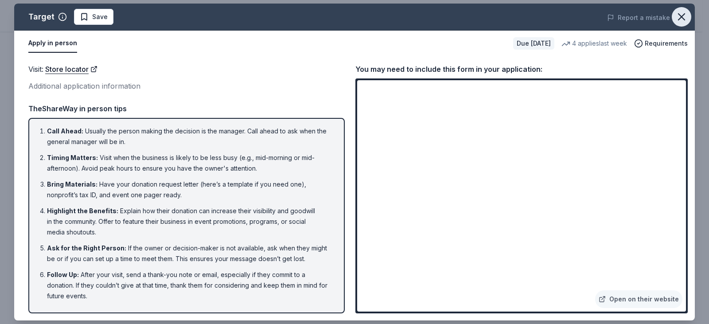
click at [680, 16] on icon "button" at bounding box center [681, 17] width 6 height 6
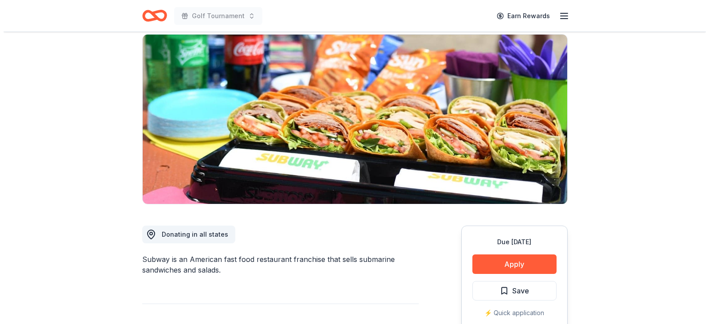
scroll to position [133, 0]
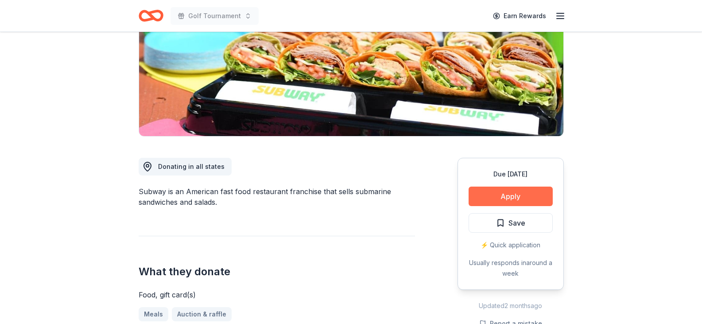
click at [515, 190] on button "Apply" at bounding box center [511, 195] width 84 height 19
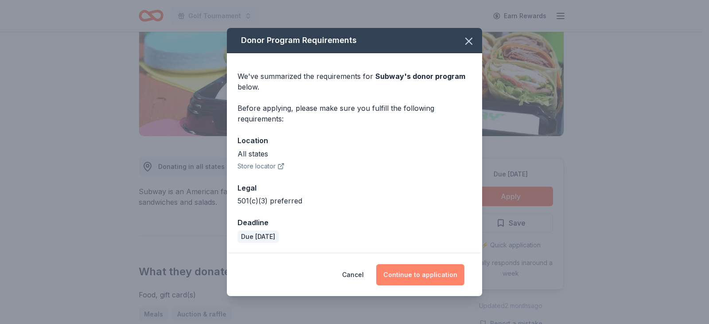
click at [400, 275] on button "Continue to application" at bounding box center [420, 274] width 88 height 21
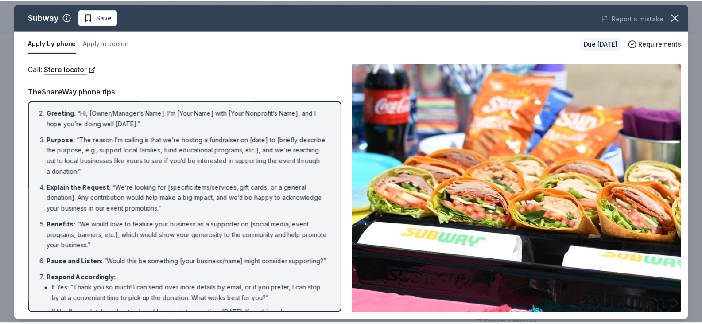
scroll to position [0, 0]
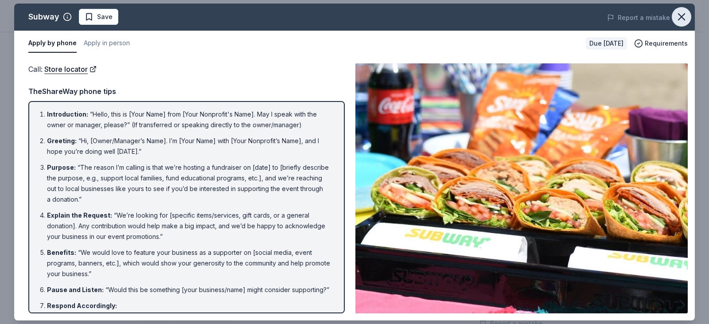
click at [684, 15] on icon "button" at bounding box center [681, 17] width 12 height 12
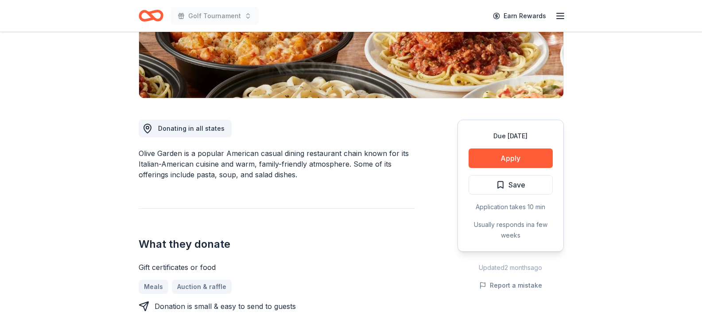
scroll to position [177, 0]
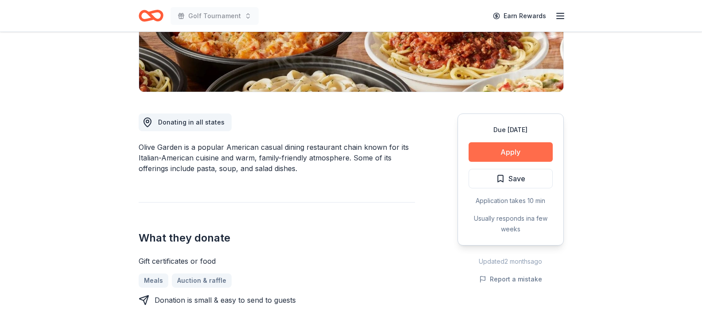
click at [495, 150] on button "Apply" at bounding box center [511, 151] width 84 height 19
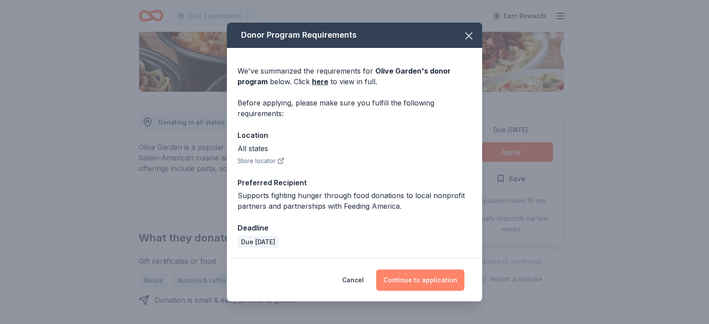
click at [423, 281] on button "Continue to application" at bounding box center [420, 279] width 88 height 21
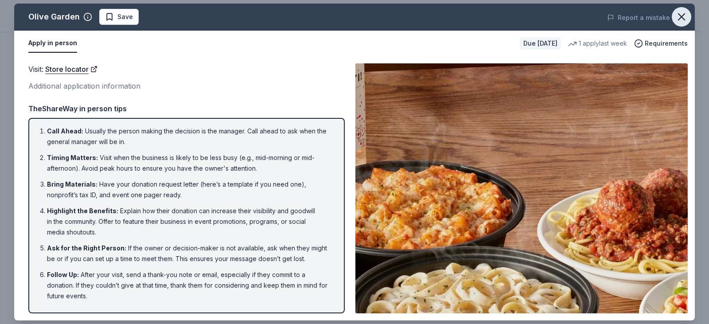
click at [685, 21] on icon "button" at bounding box center [681, 17] width 12 height 12
